Goal: Information Seeking & Learning: Check status

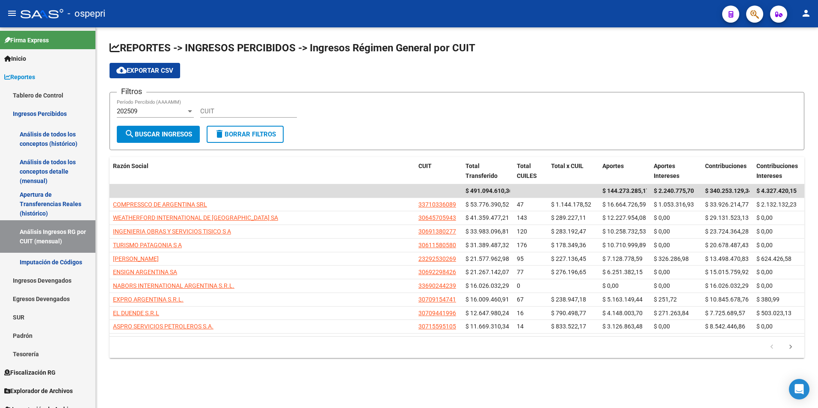
click at [233, 108] on input "CUIT" at bounding box center [248, 111] width 97 height 8
paste input "30-70897800-7"
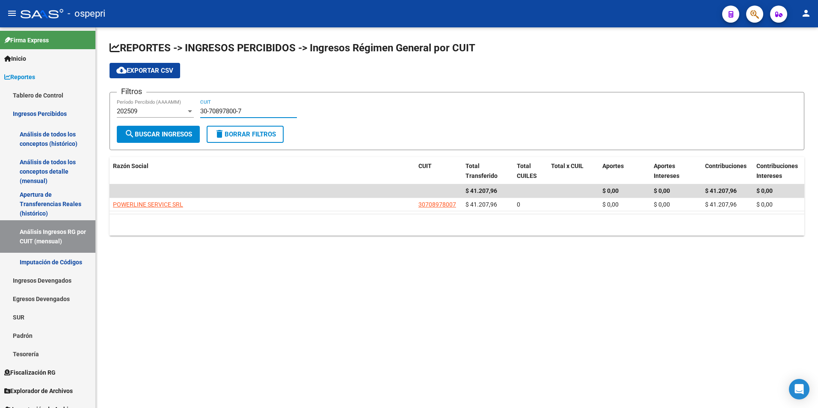
type input "30-70897800-7"
click at [161, 114] on div "202509" at bounding box center [151, 111] width 69 height 8
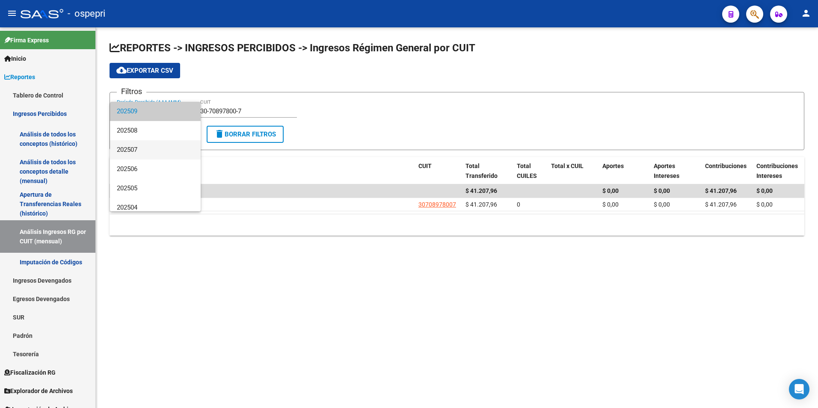
click at [145, 146] on span "202507" at bounding box center [155, 149] width 77 height 19
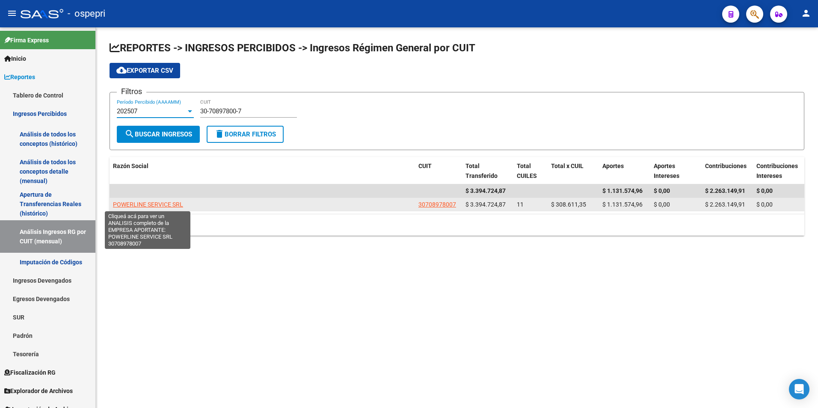
click at [145, 204] on span "POWERLINE SERVICE SRL" at bounding box center [148, 204] width 70 height 7
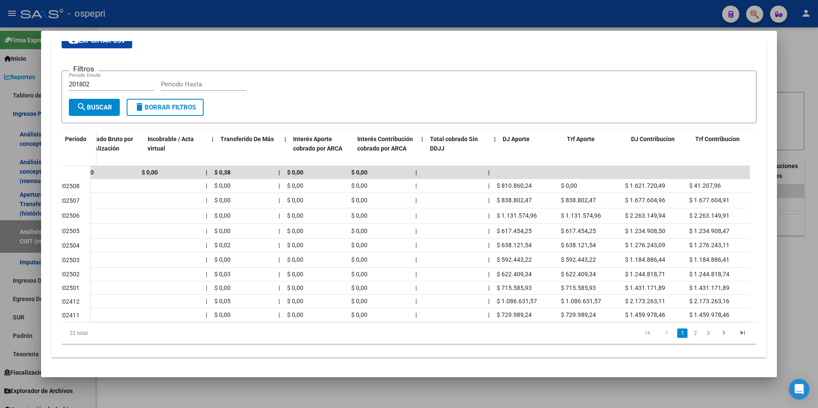
scroll to position [0, 126]
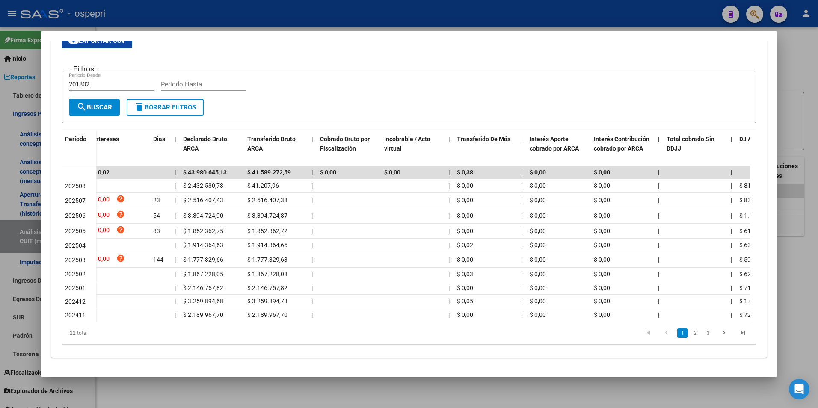
click at [792, 275] on div at bounding box center [409, 204] width 818 height 408
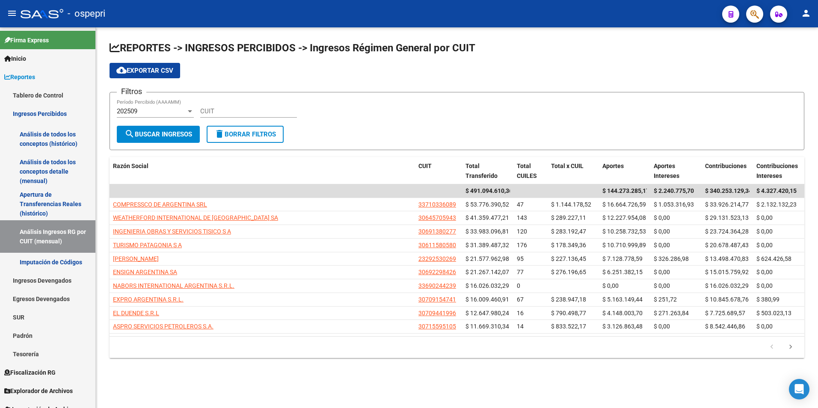
click at [250, 101] on div "CUIT" at bounding box center [248, 108] width 97 height 18
paste input "30-71631265-4"
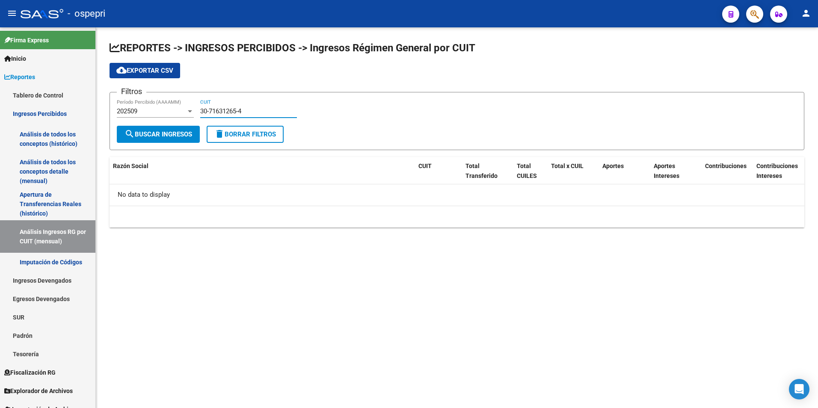
click at [164, 112] on div "202509" at bounding box center [151, 111] width 69 height 8
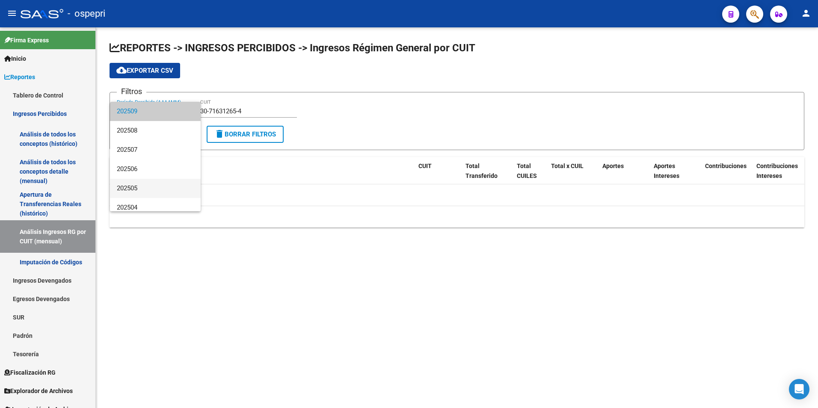
click at [147, 181] on span "202505" at bounding box center [155, 188] width 77 height 19
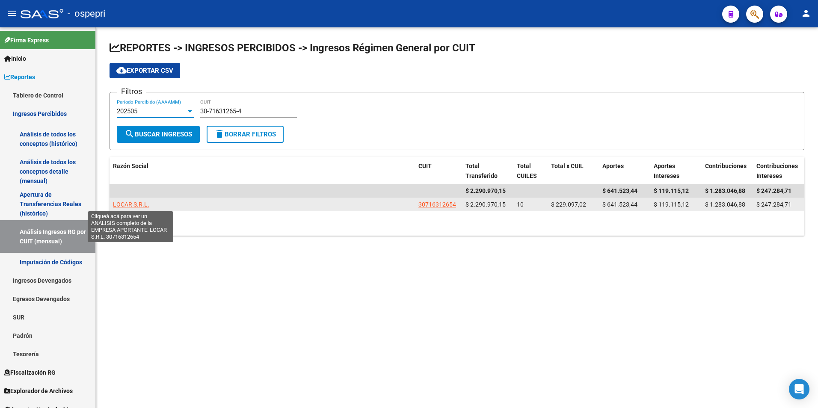
click at [122, 206] on span "LOCAR S.R.L." at bounding box center [131, 204] width 36 height 7
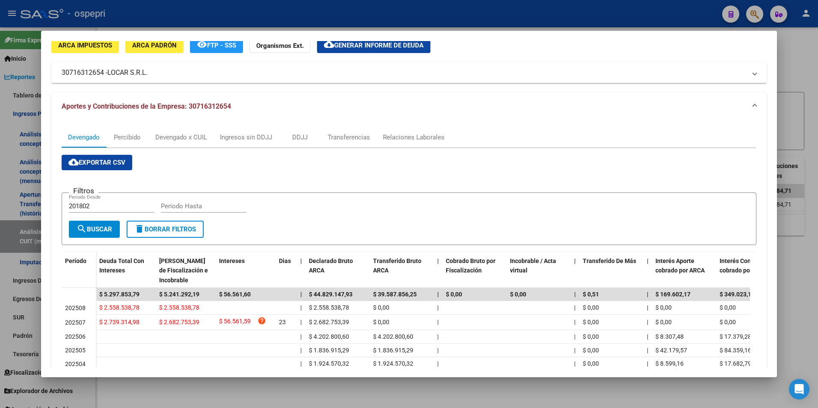
scroll to position [86, 0]
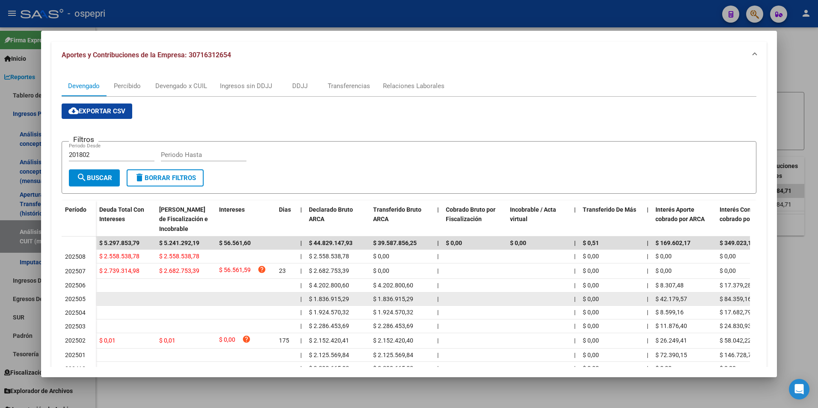
click at [392, 299] on span "$ 1.836.915,29" at bounding box center [393, 299] width 40 height 7
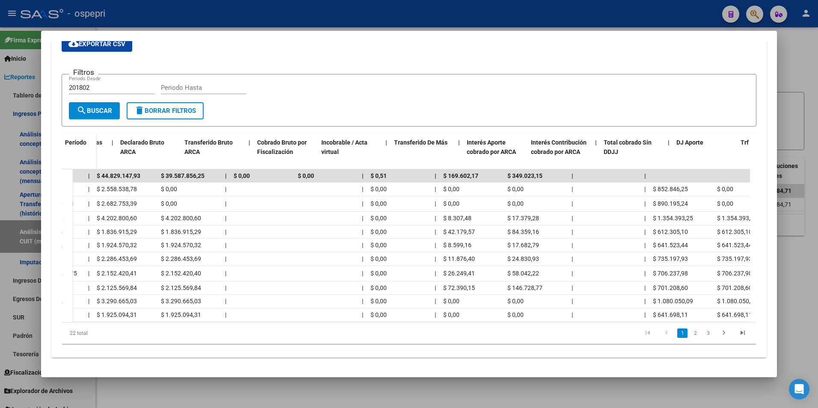
scroll to position [0, 369]
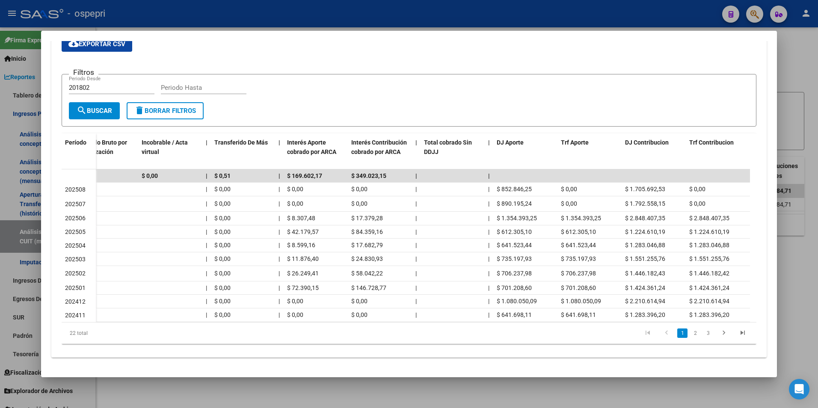
drag, startPoint x: 795, startPoint y: 267, endPoint x: 784, endPoint y: 265, distance: 11.4
click at [796, 267] on div at bounding box center [409, 204] width 818 height 408
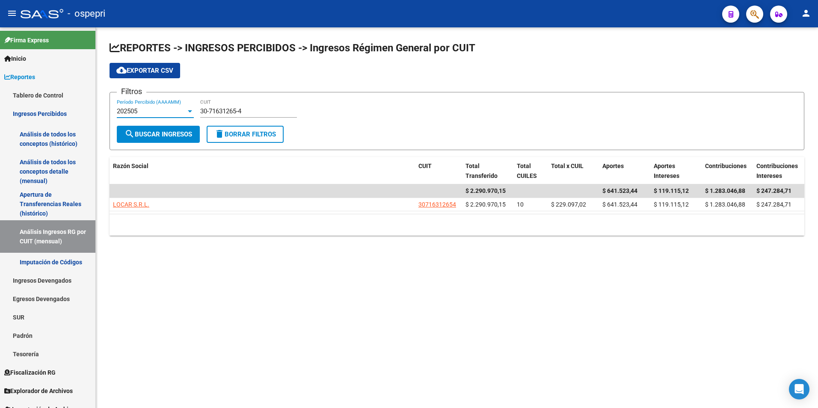
click at [167, 111] on div "202505" at bounding box center [151, 111] width 69 height 8
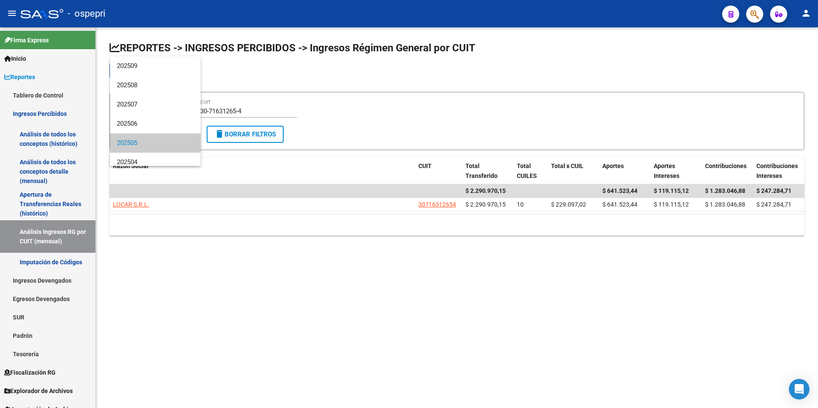
scroll to position [32, 0]
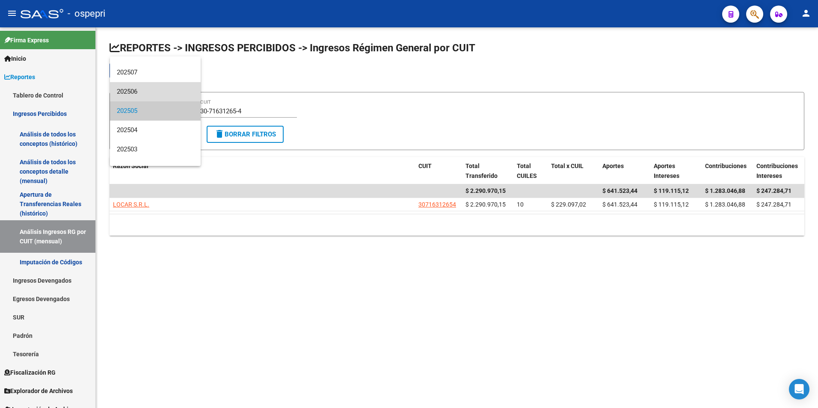
click at [160, 89] on span "202506" at bounding box center [155, 91] width 77 height 19
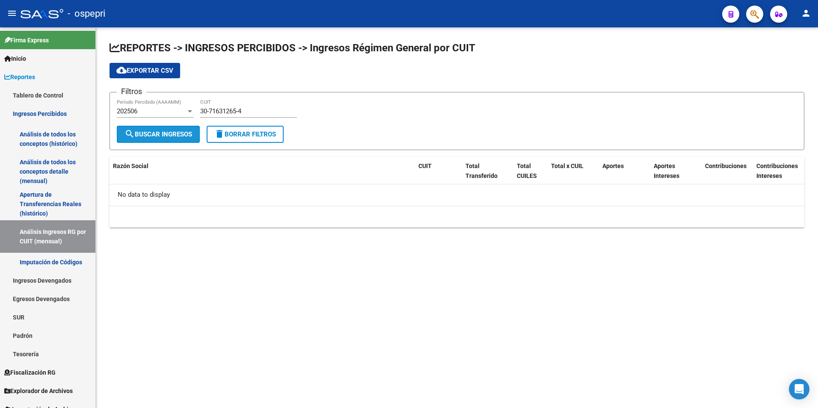
click at [150, 140] on button "search Buscar Ingresos" at bounding box center [158, 134] width 83 height 17
click at [253, 110] on input "30-71631265-4" at bounding box center [248, 111] width 97 height 8
paste input
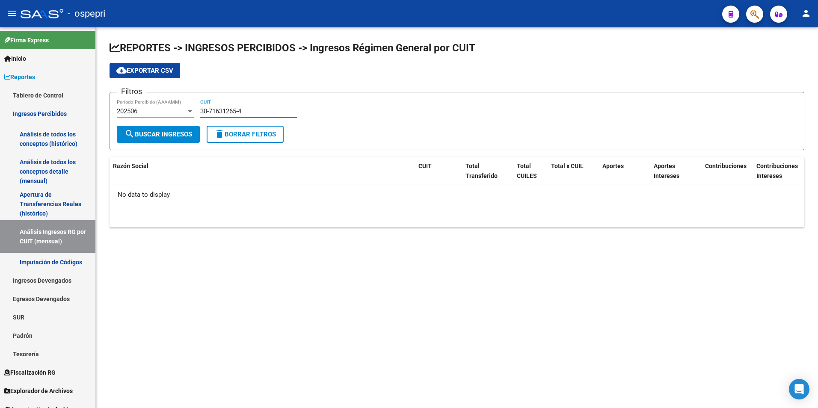
type input "30-71631265-4"
click at [176, 131] on span "search Buscar Ingresos" at bounding box center [159, 135] width 68 height 8
click at [385, 85] on app-list-header "REPORTES -> INGRESOS PERCIBIDOS -> Ingresos Régimen General por CUIT cloud_down…" at bounding box center [457, 95] width 695 height 109
click at [267, 108] on input "30-71631265-4" at bounding box center [248, 111] width 97 height 8
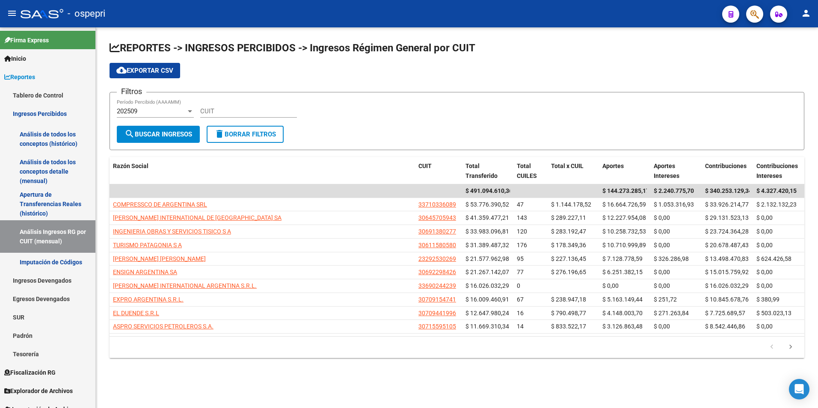
click at [175, 113] on div "202509" at bounding box center [151, 111] width 69 height 8
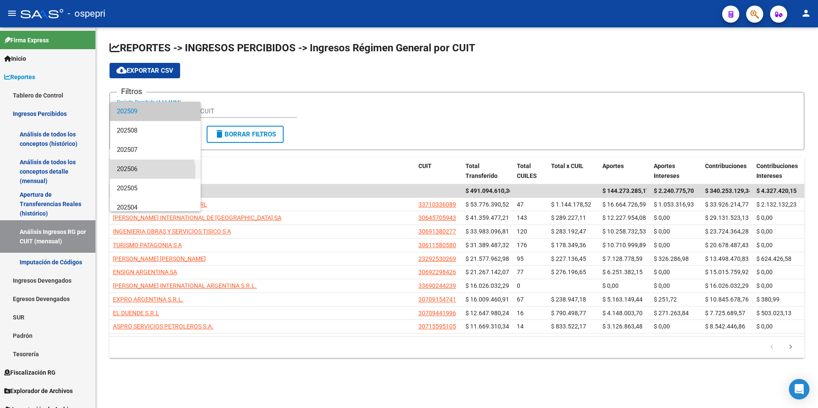
click at [143, 172] on span "202506" at bounding box center [155, 169] width 77 height 19
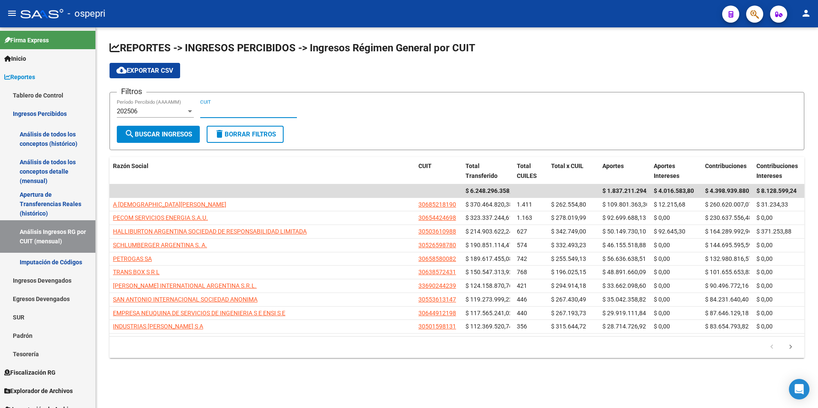
click at [208, 115] on input "CUIT" at bounding box center [248, 111] width 97 height 8
paste input "30-71631265-4"
click at [177, 131] on span "search Buscar Ingresos" at bounding box center [159, 135] width 68 height 8
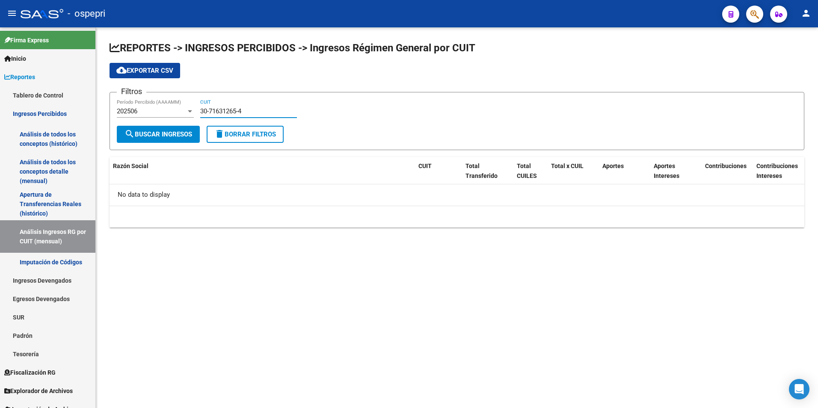
drag, startPoint x: 261, startPoint y: 111, endPoint x: 175, endPoint y: 111, distance: 85.6
click at [175, 111] on div "Filtros 202506 Período Percibido (AAAAMM) 30-71631265-4 CUIT" at bounding box center [457, 112] width 681 height 27
paste input
click at [189, 108] on div at bounding box center [190, 111] width 8 height 7
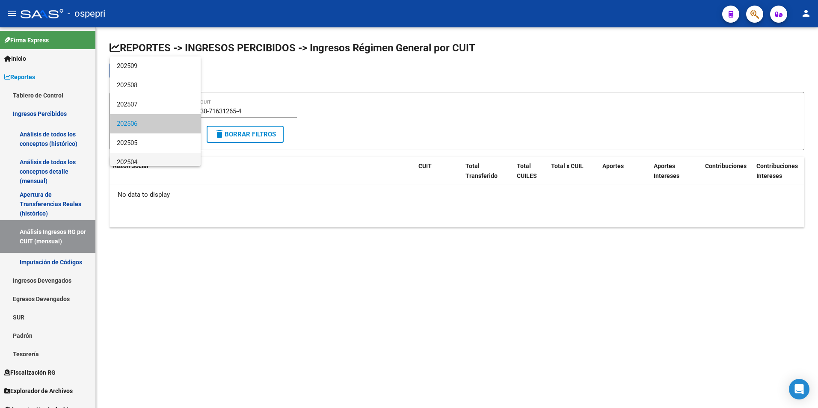
scroll to position [13, 0]
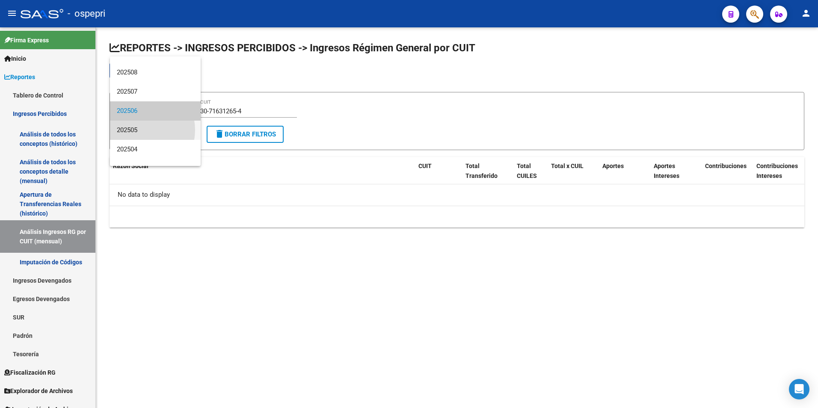
click at [137, 130] on span "202505" at bounding box center [155, 130] width 77 height 19
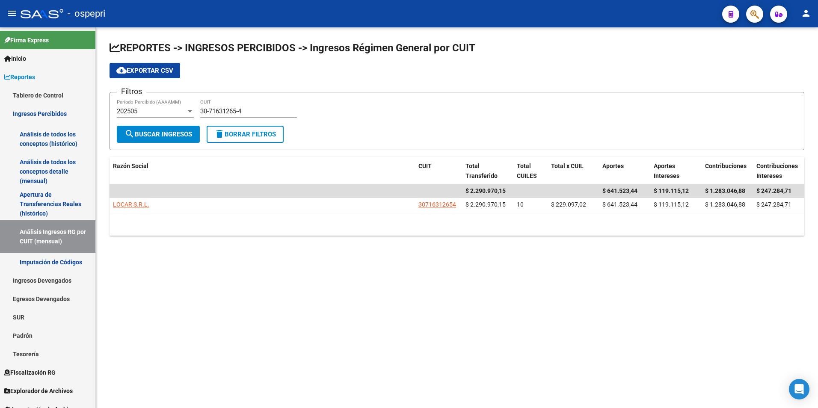
drag, startPoint x: 156, startPoint y: 135, endPoint x: 149, endPoint y: 141, distance: 9.4
click at [149, 141] on button "search Buscar Ingresos" at bounding box center [158, 134] width 83 height 17
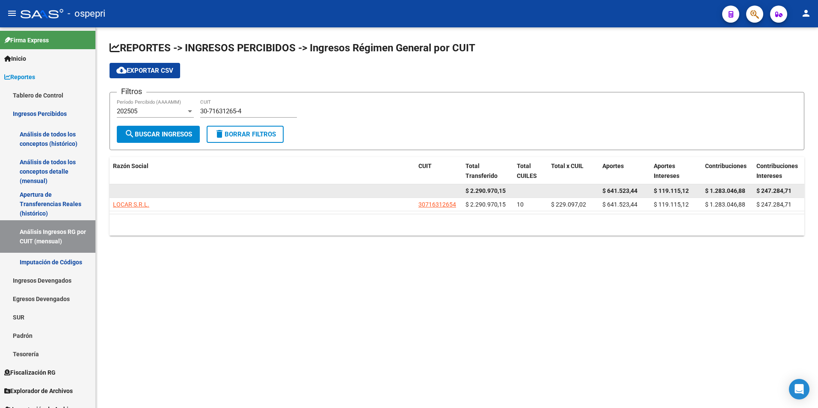
click at [130, 196] on datatable-body-cell at bounding box center [263, 190] width 306 height 13
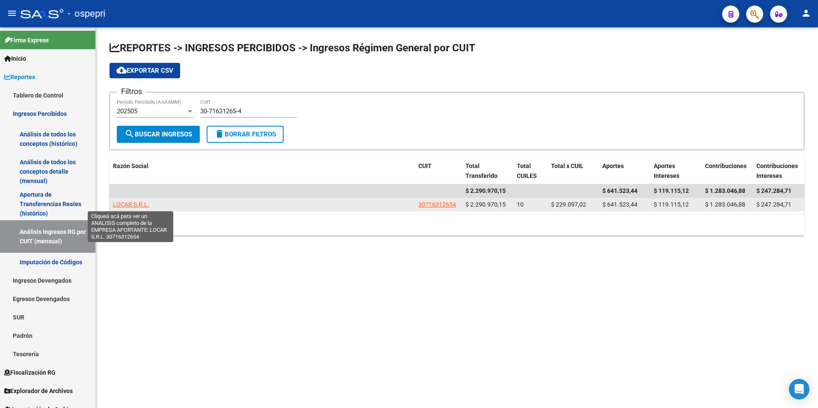
click at [131, 203] on span "LOCAR S.R.L." at bounding box center [131, 204] width 36 height 7
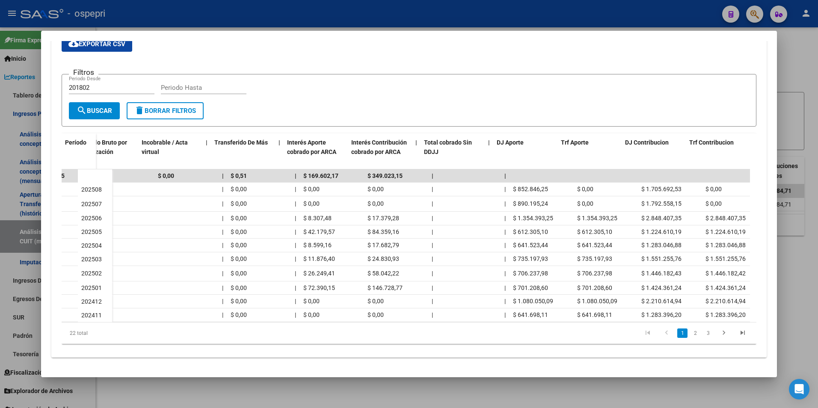
scroll to position [0, 369]
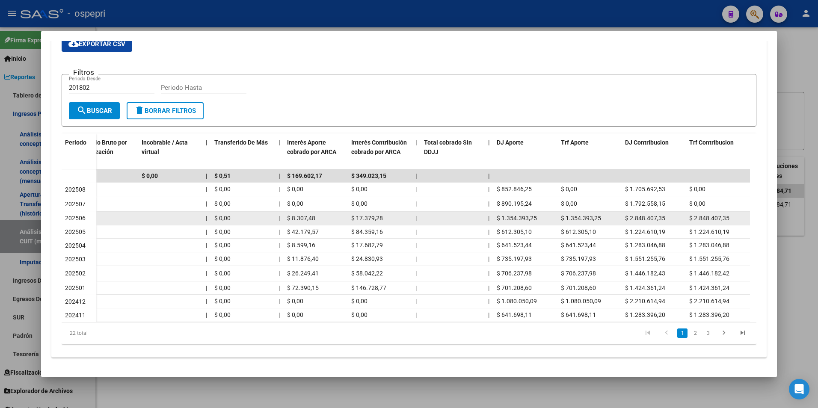
click at [526, 215] on span "$ 1.354.393,25" at bounding box center [517, 218] width 40 height 7
drag, startPoint x: 526, startPoint y: 213, endPoint x: 589, endPoint y: 214, distance: 62.5
click at [589, 215] on span "$ 1.354.393,25" at bounding box center [581, 218] width 40 height 7
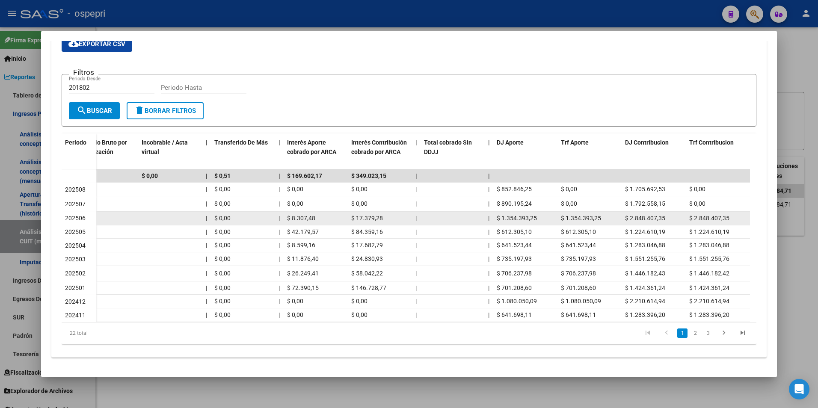
click at [661, 215] on div "$ 2.848.407,35" at bounding box center [653, 219] width 57 height 10
drag, startPoint x: 661, startPoint y: 215, endPoint x: 742, endPoint y: 211, distance: 81.0
click at [742, 214] on div "$ 2.848.407,35" at bounding box center [718, 219] width 57 height 10
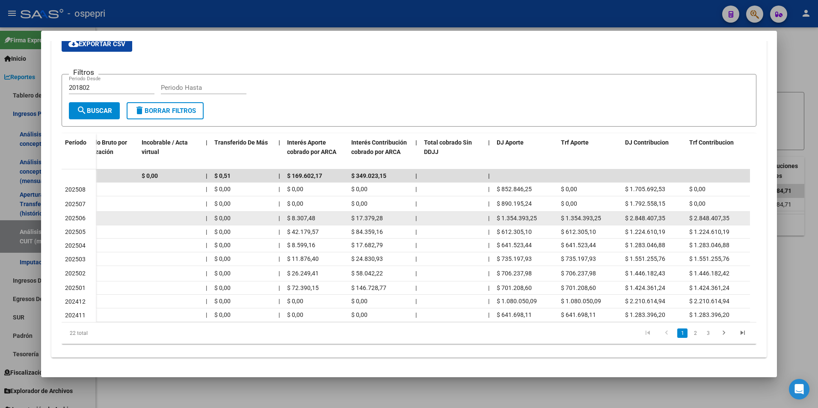
click at [733, 214] on div "$ 2.848.407,35" at bounding box center [718, 219] width 57 height 10
click at [729, 214] on div "$ 2.848.407,35" at bounding box center [718, 219] width 57 height 10
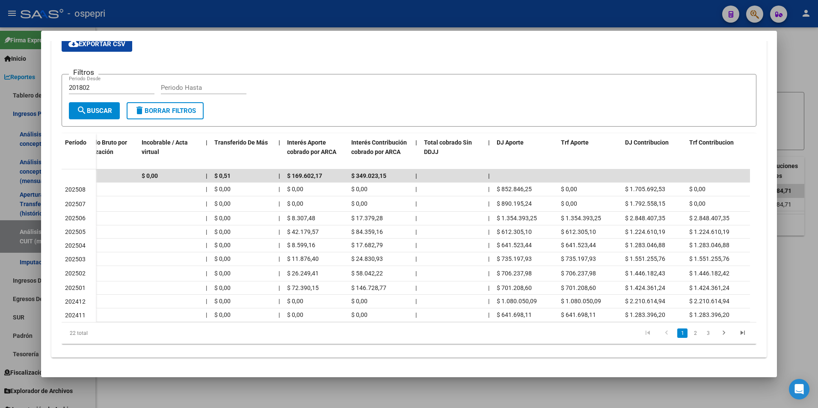
click at [778, 236] on div at bounding box center [409, 204] width 818 height 408
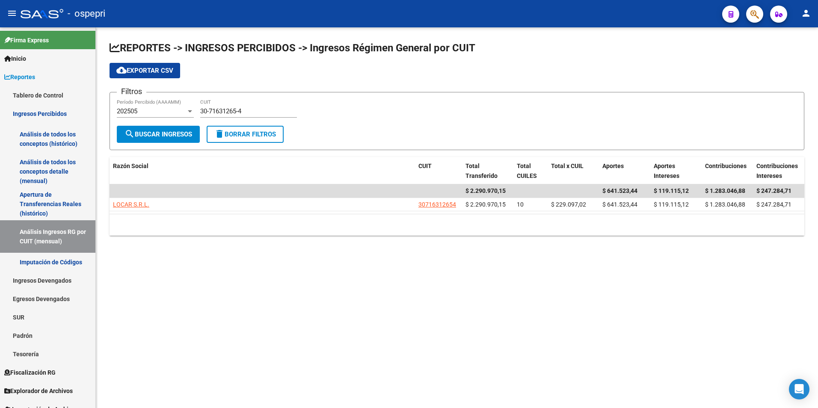
click at [229, 119] on div "30-71631265-4 CUIT" at bounding box center [248, 112] width 97 height 27
click at [236, 111] on input "30-71631265-4" at bounding box center [248, 111] width 97 height 8
paste input "30710085-8"
drag, startPoint x: 270, startPoint y: 109, endPoint x: 139, endPoint y: 108, distance: 131.4
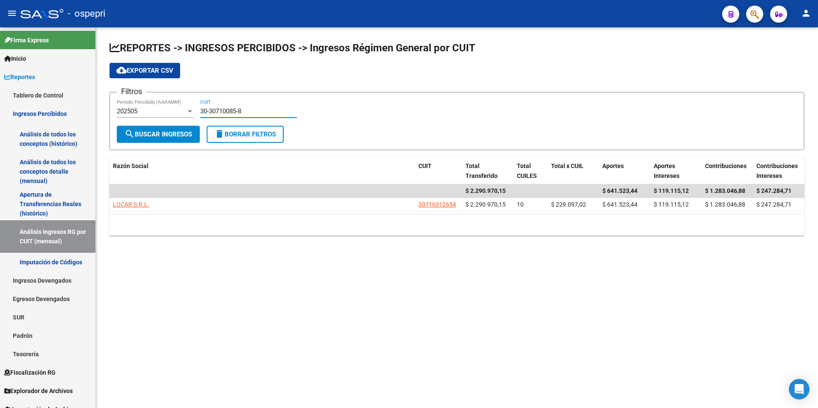
click at [139, 108] on div "Filtros 202505 Período Percibido (AAAAMM) 30-30710085-8 CUIT" at bounding box center [457, 112] width 681 height 27
paste input "71008588-5"
type input "30-71008588-5"
click at [187, 128] on button "search Buscar Ingresos" at bounding box center [158, 134] width 83 height 17
click at [155, 105] on div "202505 Período Percibido (AAAAMM)" at bounding box center [155, 108] width 77 height 18
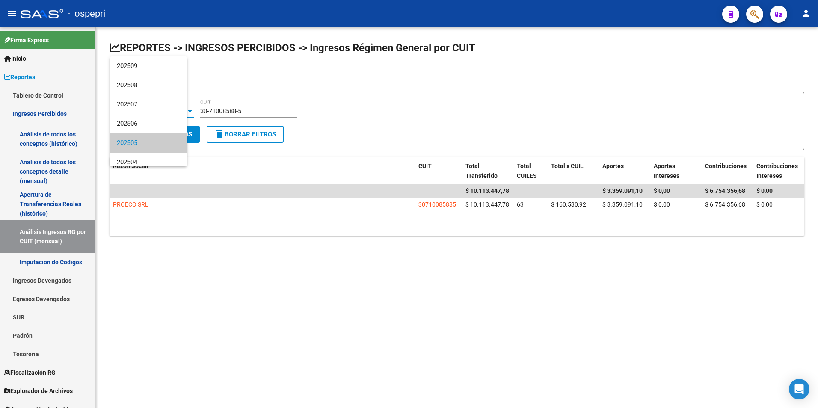
scroll to position [32, 0]
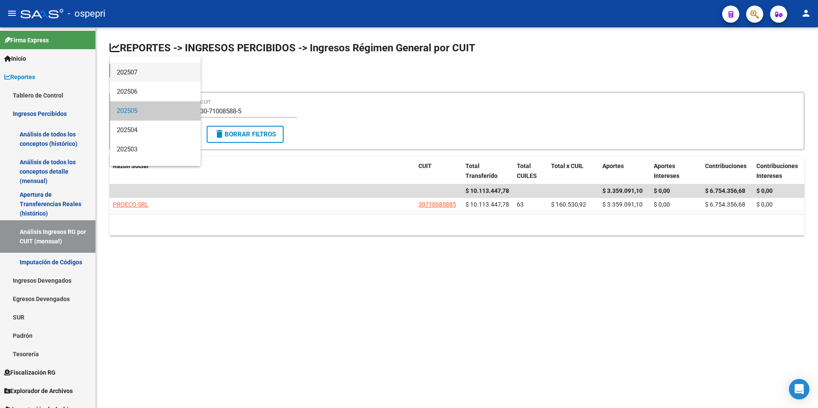
click at [146, 71] on span "202507" at bounding box center [155, 72] width 77 height 19
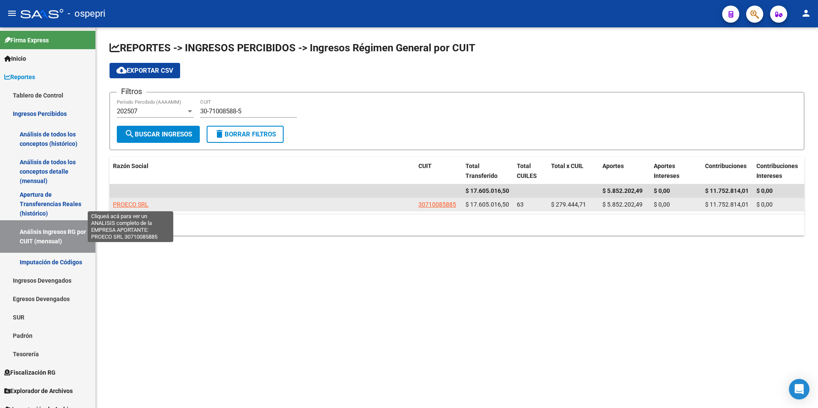
click at [128, 207] on span "PROECO SRL" at bounding box center [131, 204] width 36 height 7
type textarea "30710085885"
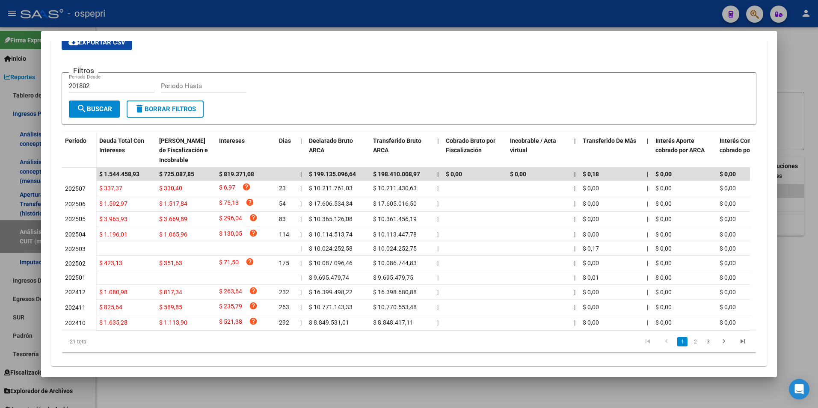
scroll to position [173, 0]
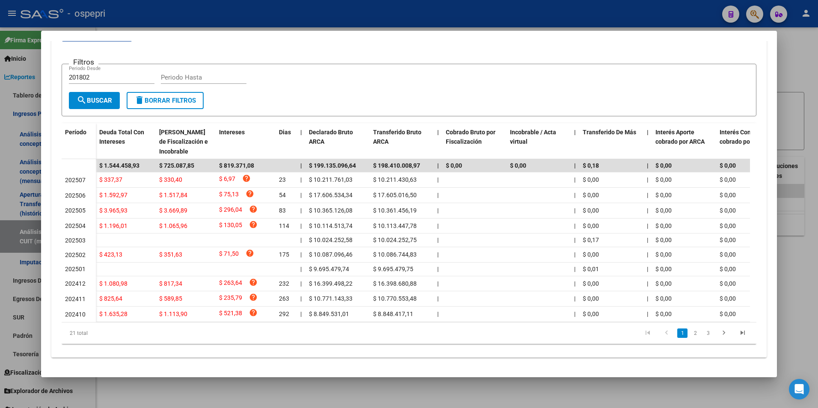
drag, startPoint x: 316, startPoint y: 324, endPoint x: 404, endPoint y: 324, distance: 87.3
click at [418, 325] on div "21 total 1 2 3" at bounding box center [409, 333] width 695 height 21
drag, startPoint x: 404, startPoint y: 323, endPoint x: 431, endPoint y: 320, distance: 27.1
click at [431, 320] on div "Período Deuda Total Con Intereses Deuda Bruta Neto de Fiscalización e Incobrabl…" at bounding box center [409, 233] width 695 height 221
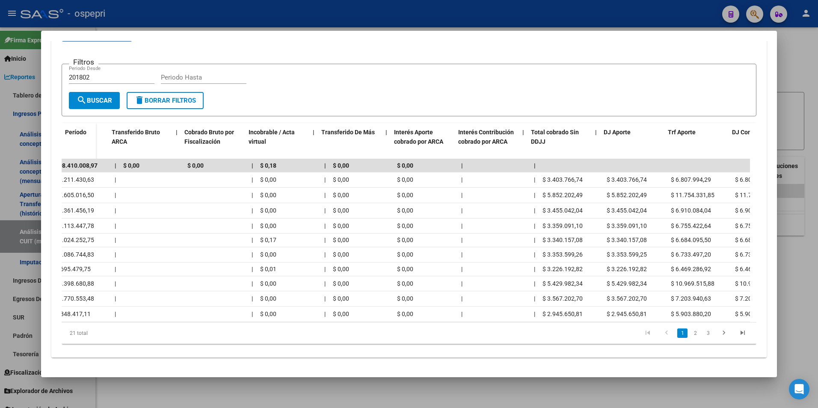
scroll to position [0, 369]
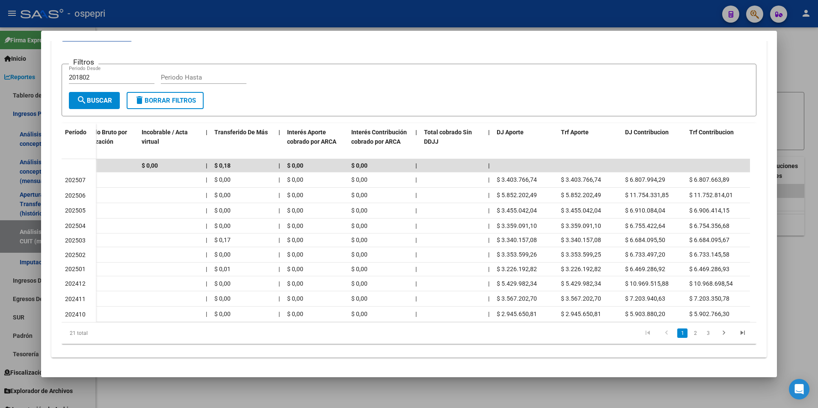
click at [798, 250] on div at bounding box center [409, 204] width 818 height 408
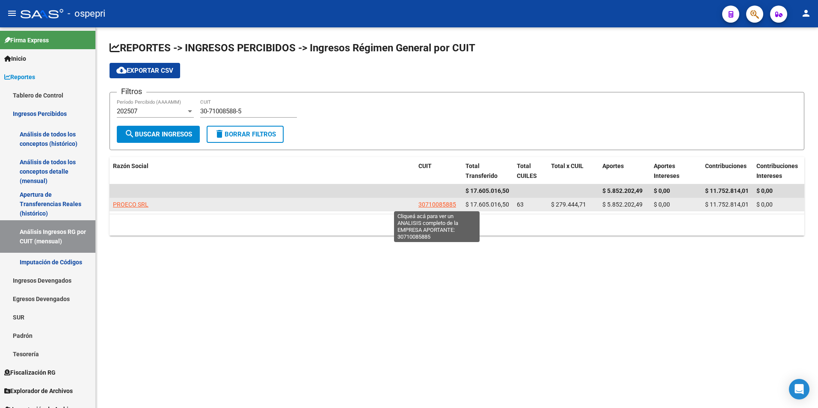
click at [450, 203] on span "30710085885" at bounding box center [438, 204] width 38 height 7
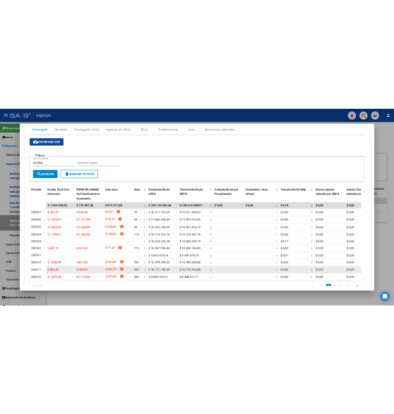
scroll to position [128, 0]
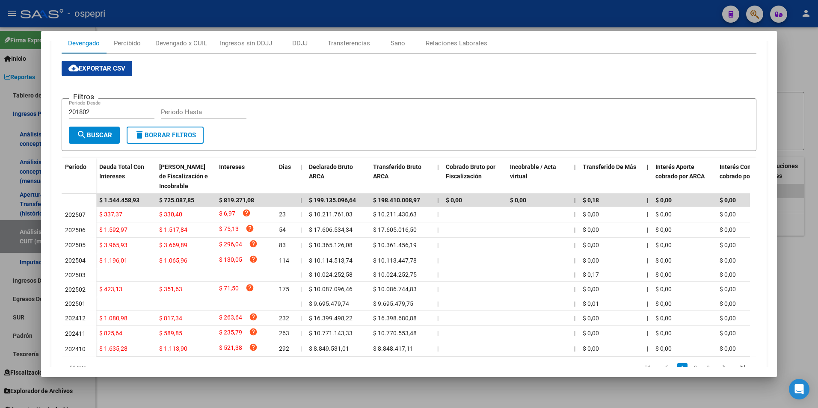
click at [788, 286] on div at bounding box center [409, 204] width 818 height 408
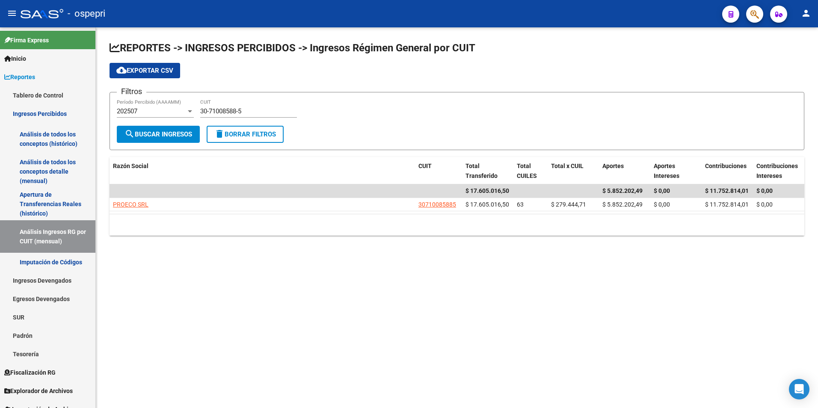
drag, startPoint x: 669, startPoint y: 98, endPoint x: 710, endPoint y: 38, distance: 73.2
click at [670, 97] on form "Filtros 202507 Período Percibido (AAAAMM) 30-71008588-5 CUIT search Buscar Ingr…" at bounding box center [457, 121] width 695 height 58
